Goal: Transaction & Acquisition: Purchase product/service

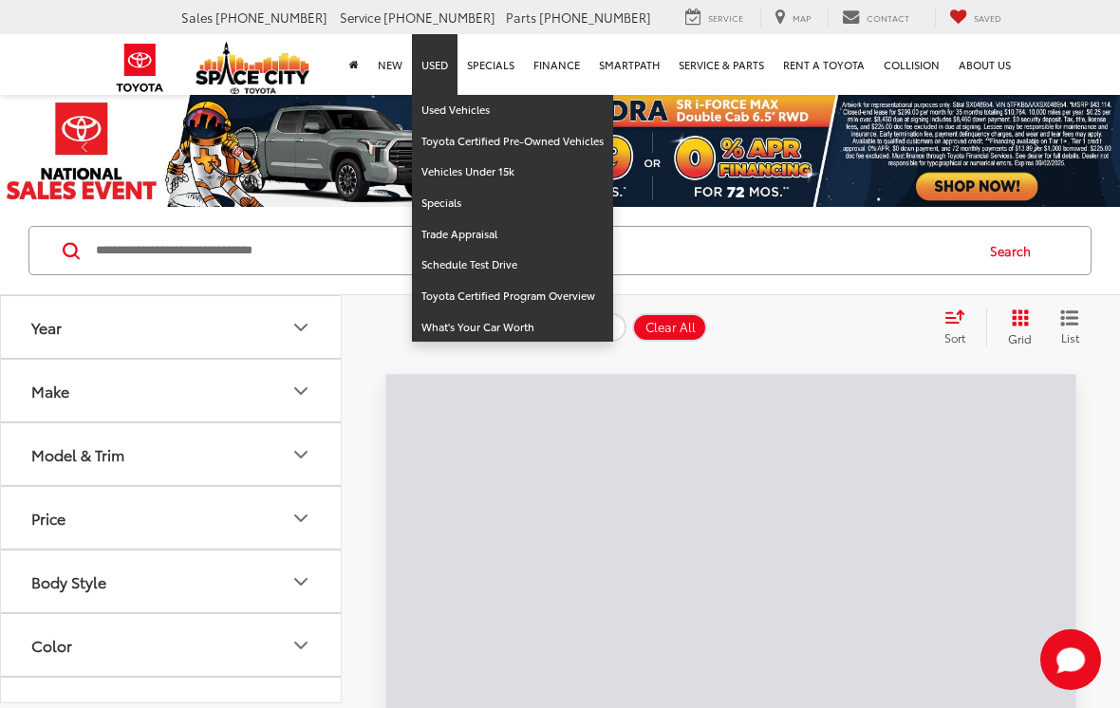
click at [337, 236] on input "Search by Make, Model, or Keyword" at bounding box center [533, 251] width 878 height 46
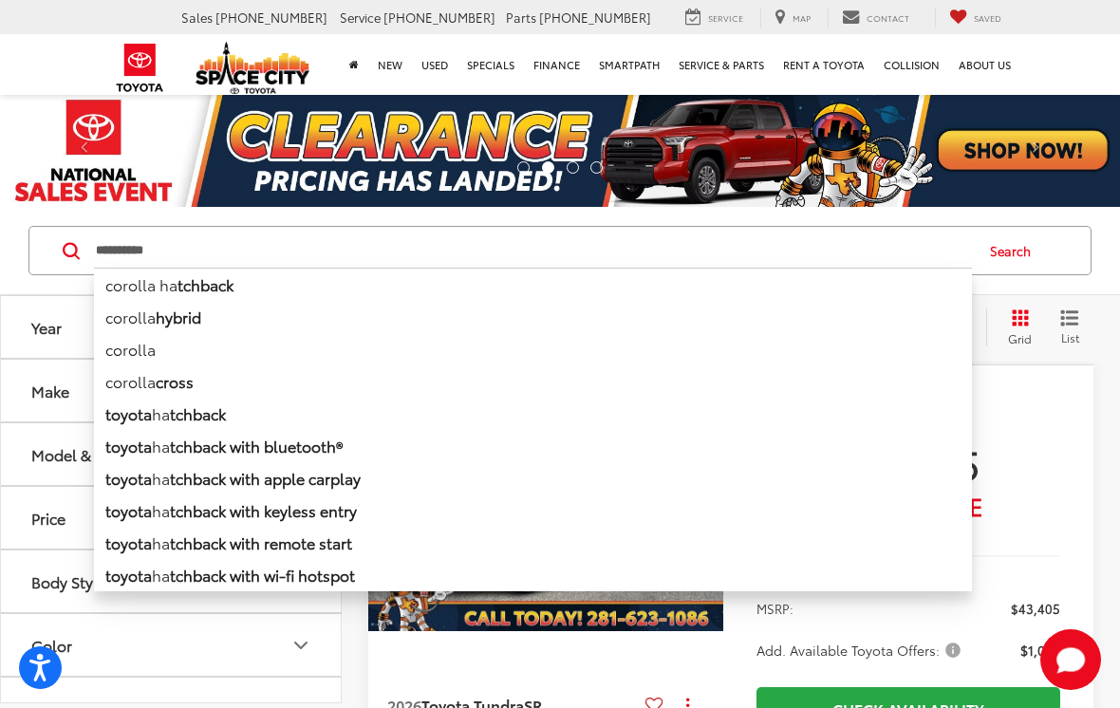
click at [149, 299] on li "corolla ha tchback" at bounding box center [533, 284] width 878 height 33
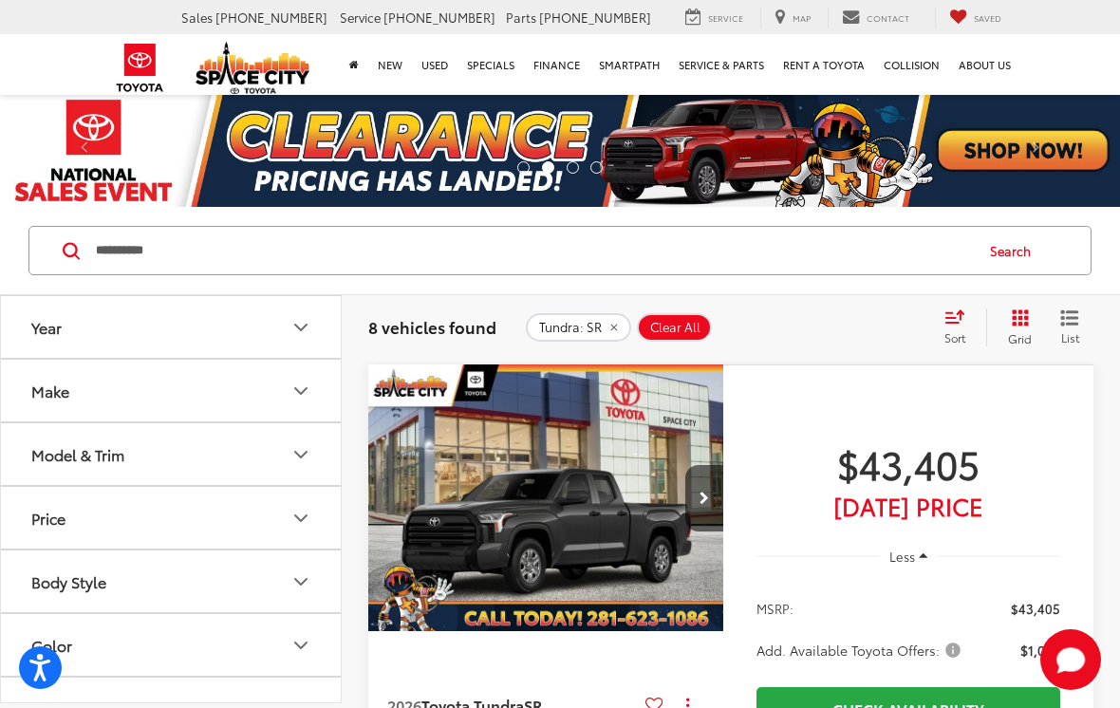
type input "**********"
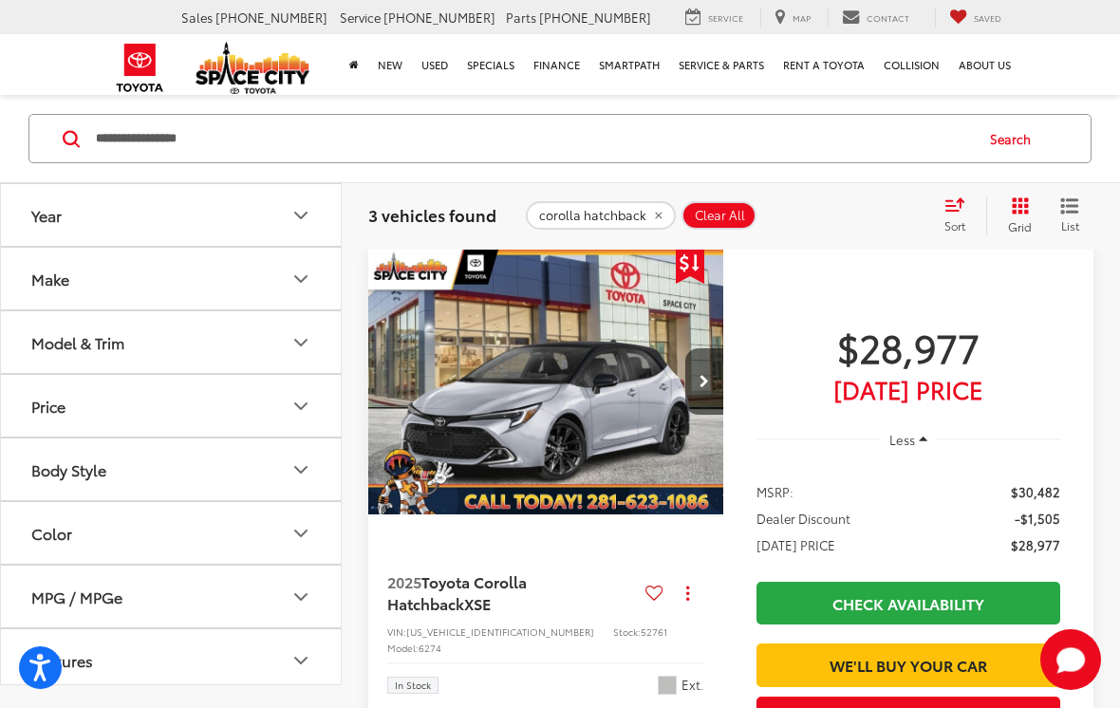
scroll to position [123, 0]
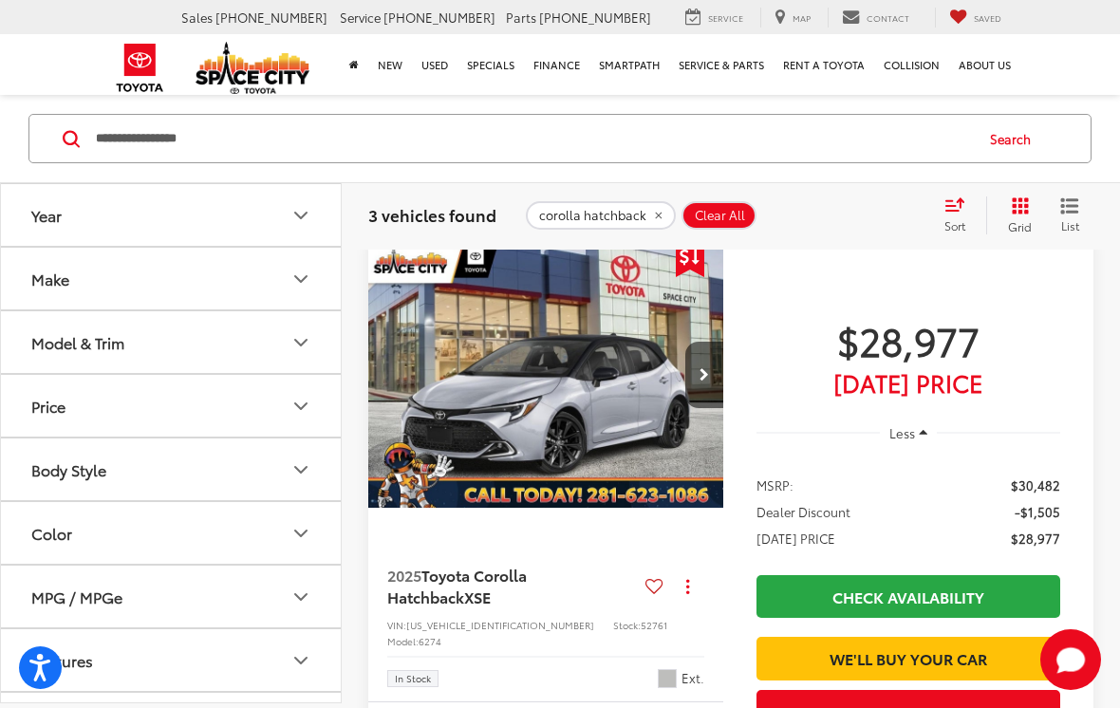
click at [639, 408] on img "2025 Toyota Corolla Hatchback XSE 0" at bounding box center [546, 375] width 358 height 269
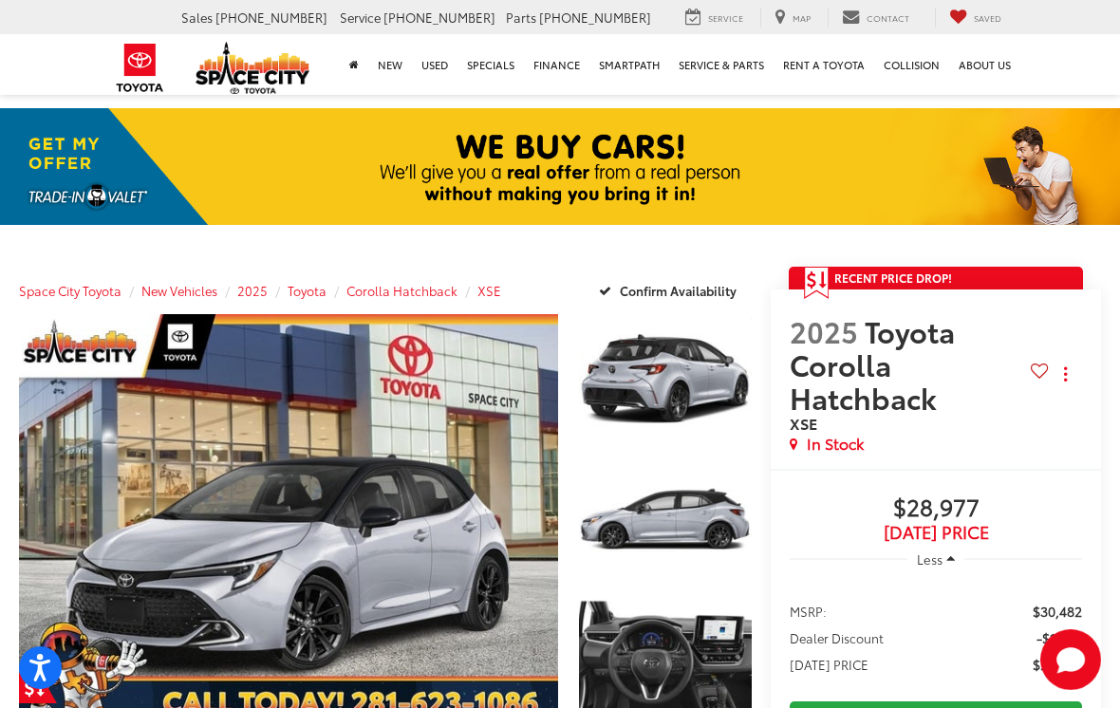
click at [697, 385] on link "Expand Photo 1" at bounding box center [665, 379] width 173 height 130
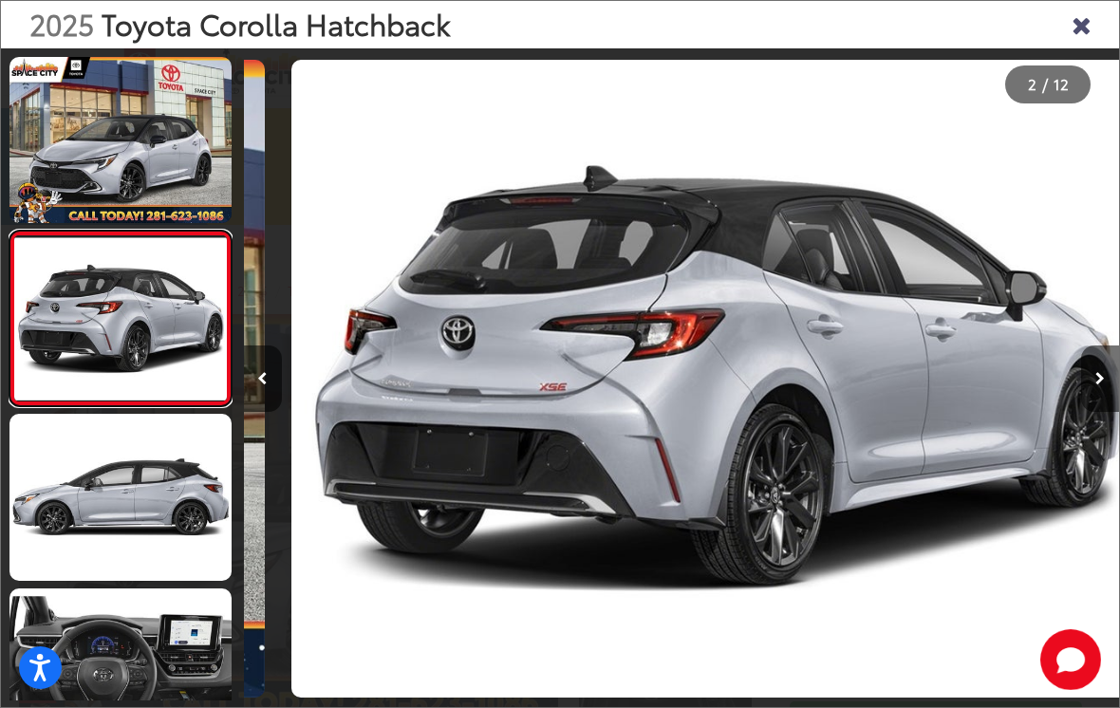
scroll to position [0, 875]
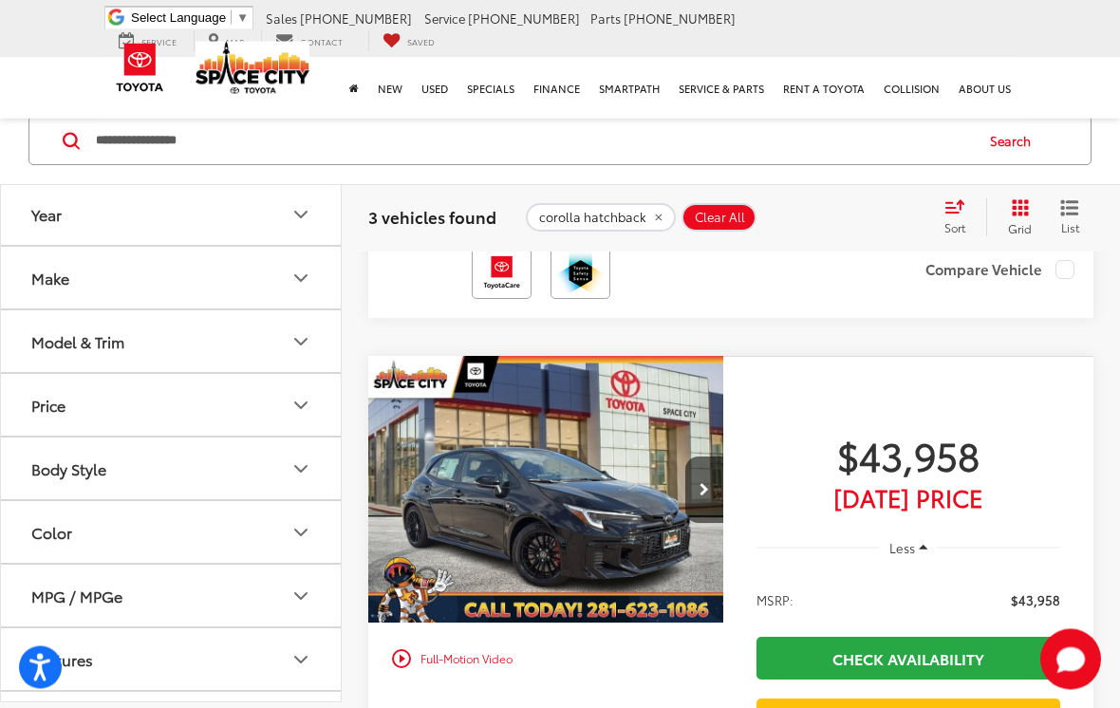
scroll to position [652, 0]
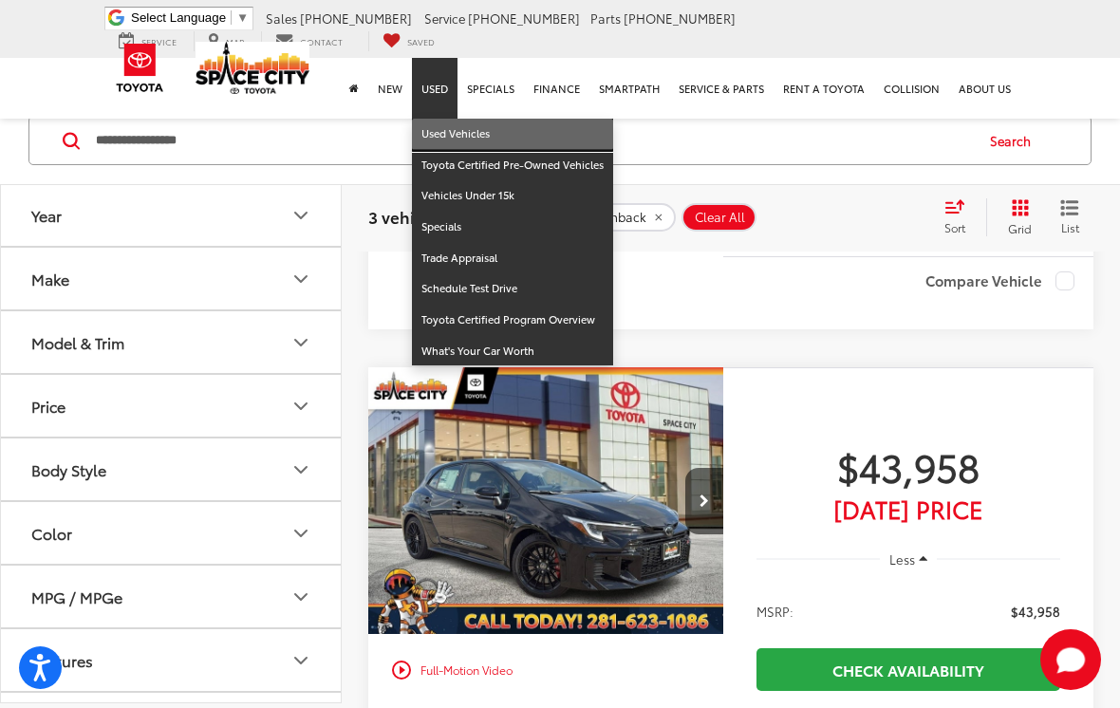
click at [445, 120] on link "Used Vehicles" at bounding box center [512, 134] width 201 height 31
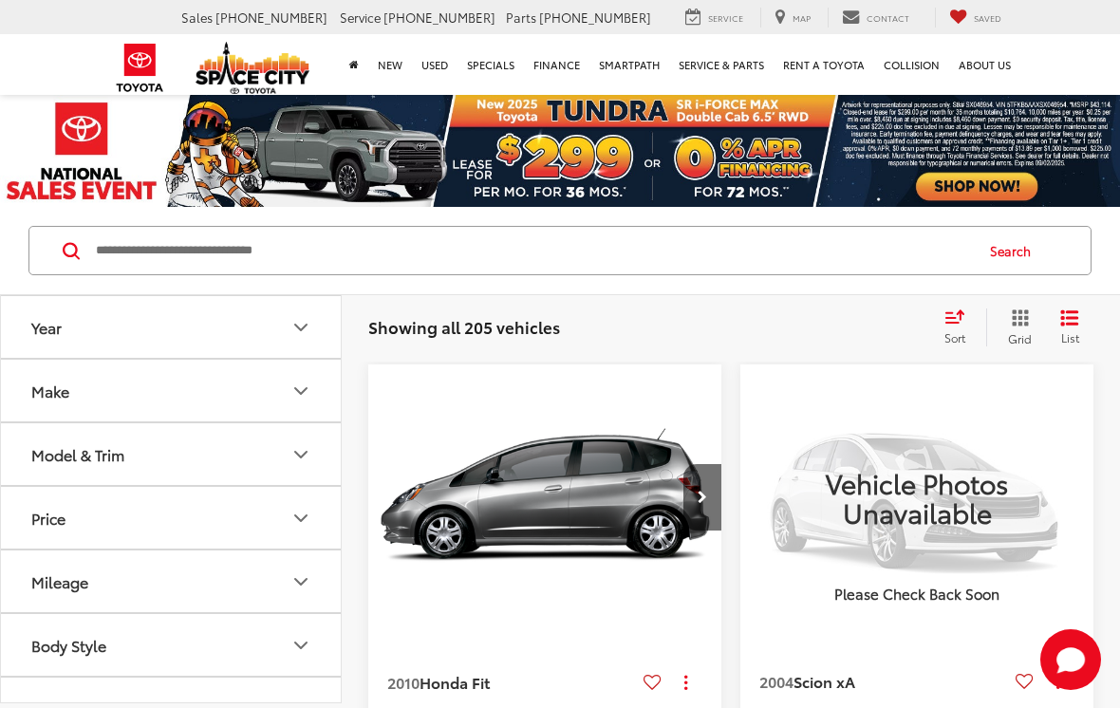
click at [118, 265] on input "Search by Make, Model, or Keyword" at bounding box center [533, 251] width 878 height 46
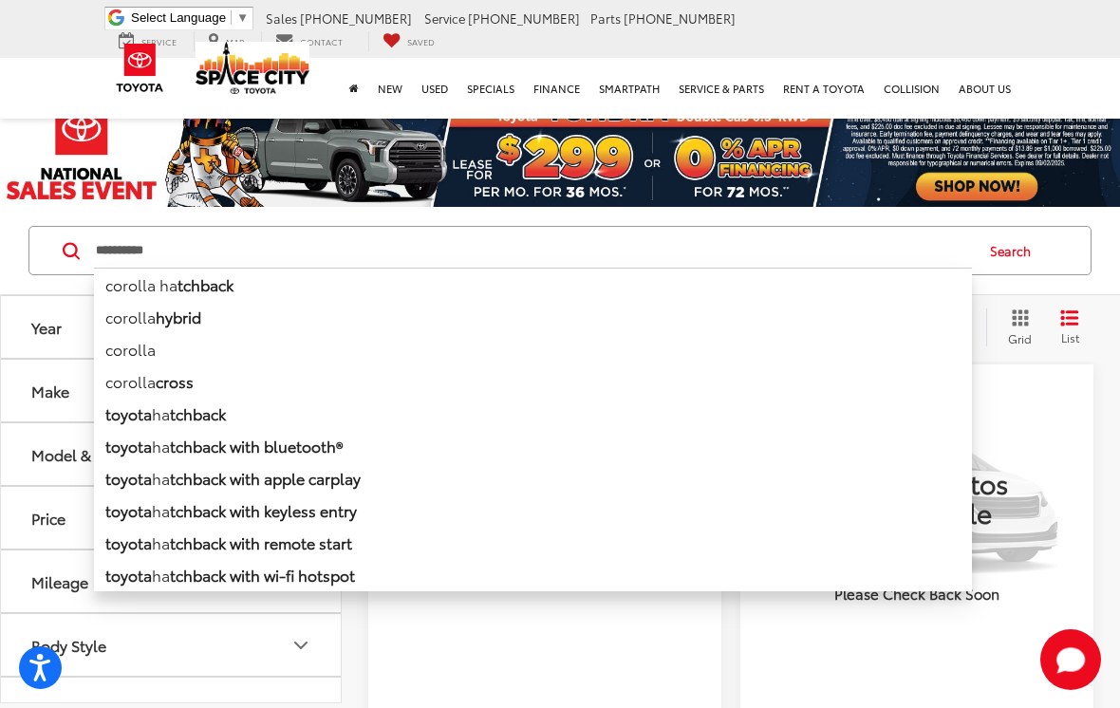
click at [148, 289] on li "corolla ha tchback" at bounding box center [533, 284] width 878 height 33
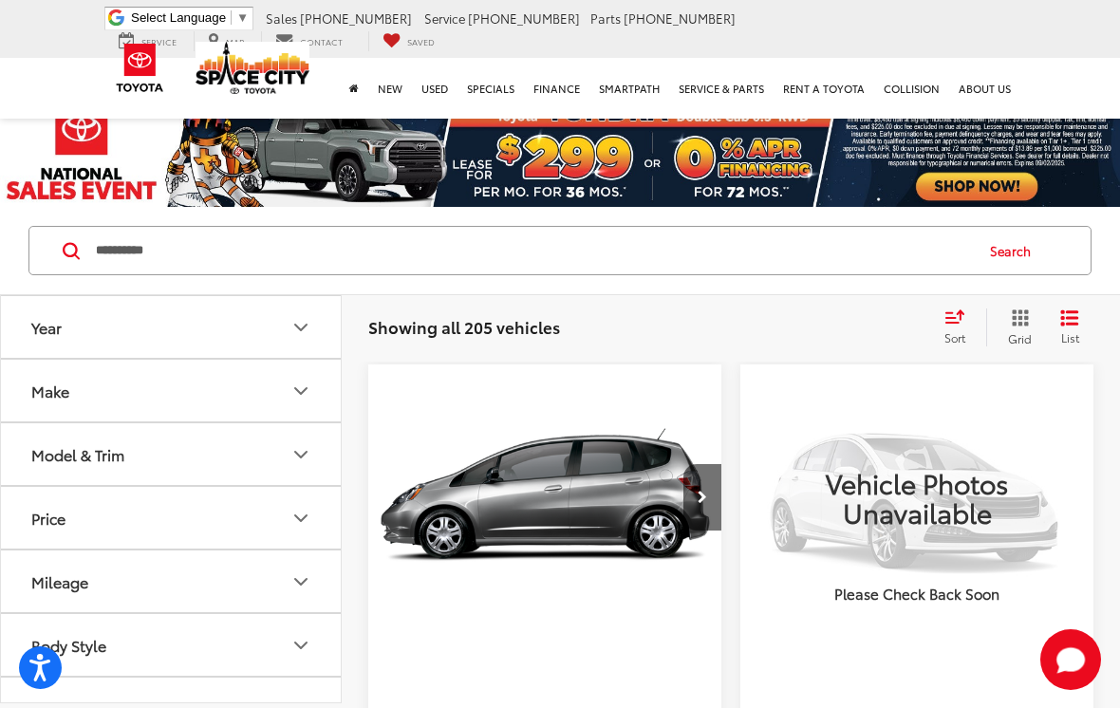
type input "**********"
